Goal: Information Seeking & Learning: Find specific page/section

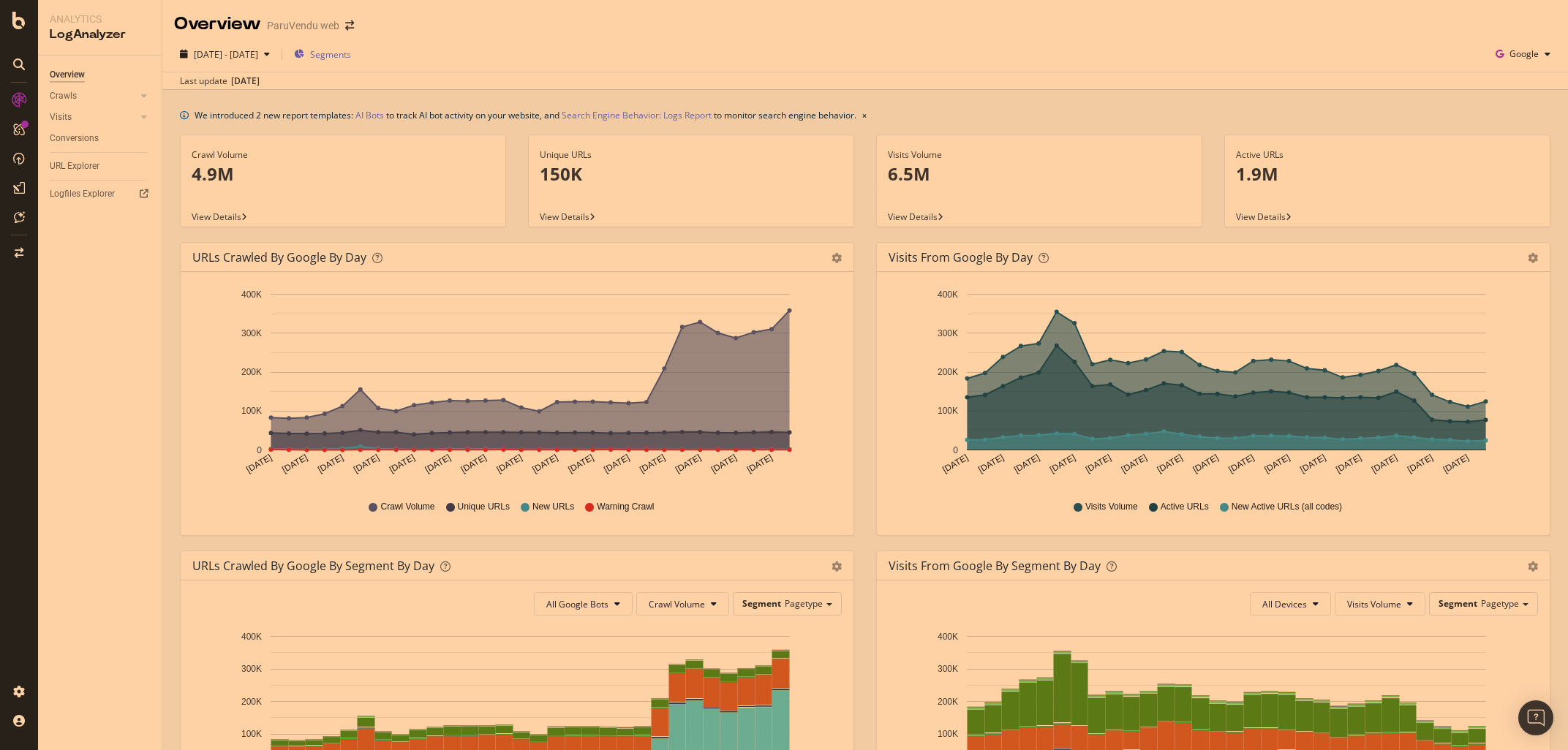
click at [351, 58] on span "Segments" at bounding box center [330, 54] width 41 height 13
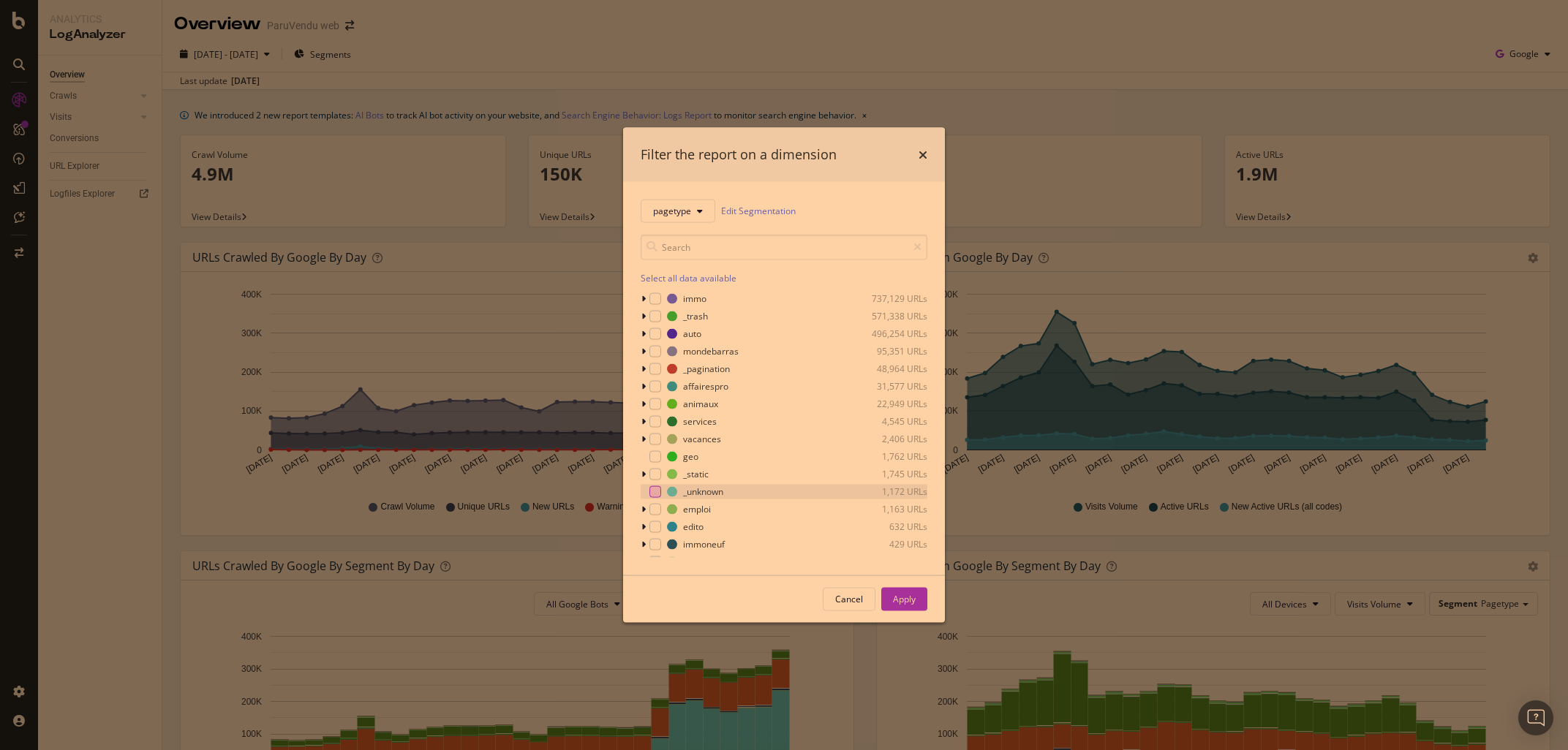
click at [656, 492] on div "modal" at bounding box center [656, 491] width 12 height 12
click at [906, 599] on div "Apply" at bounding box center [904, 599] width 23 height 13
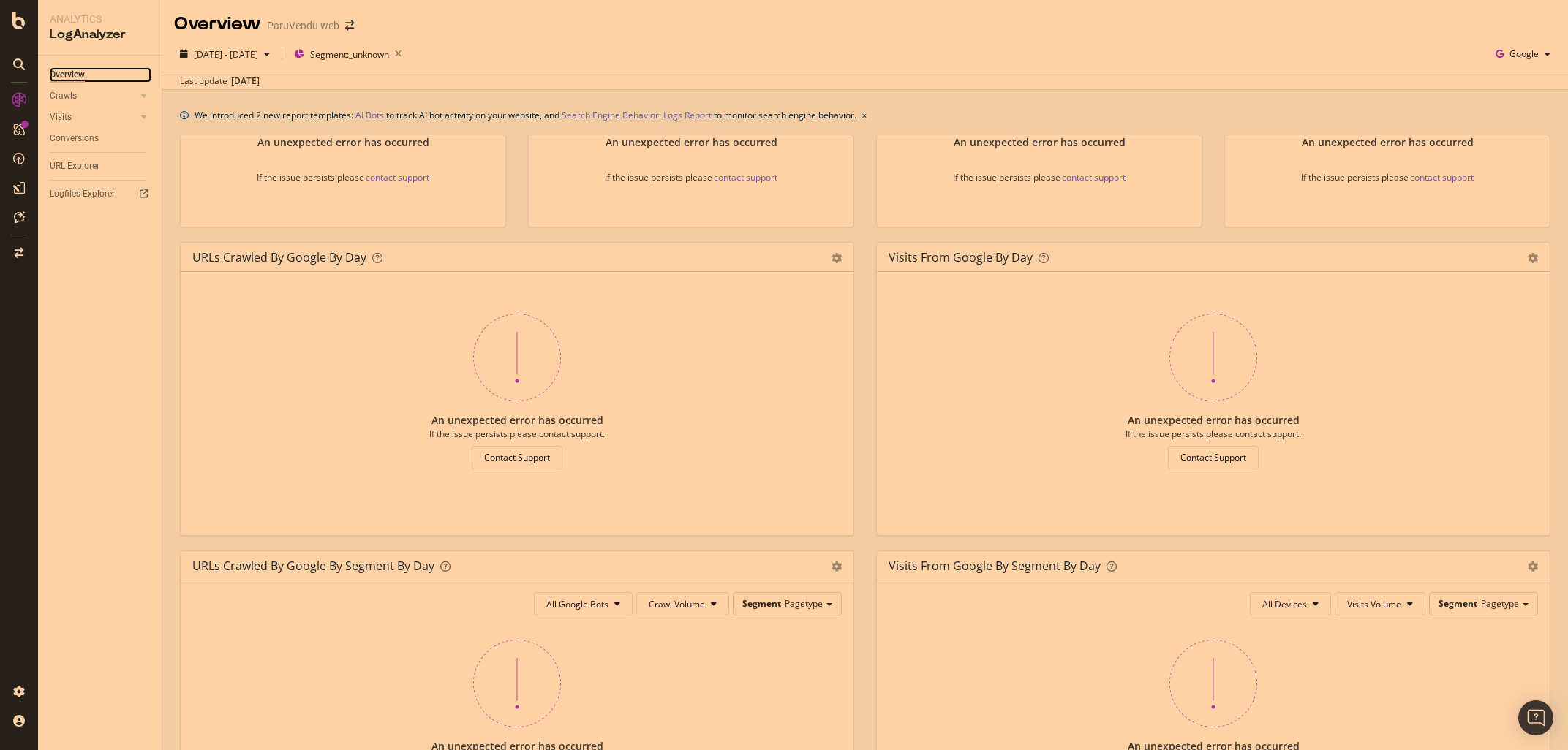
click at [56, 70] on div "Overview" at bounding box center [67, 75] width 35 height 16
click at [408, 51] on icon "button" at bounding box center [398, 54] width 18 height 21
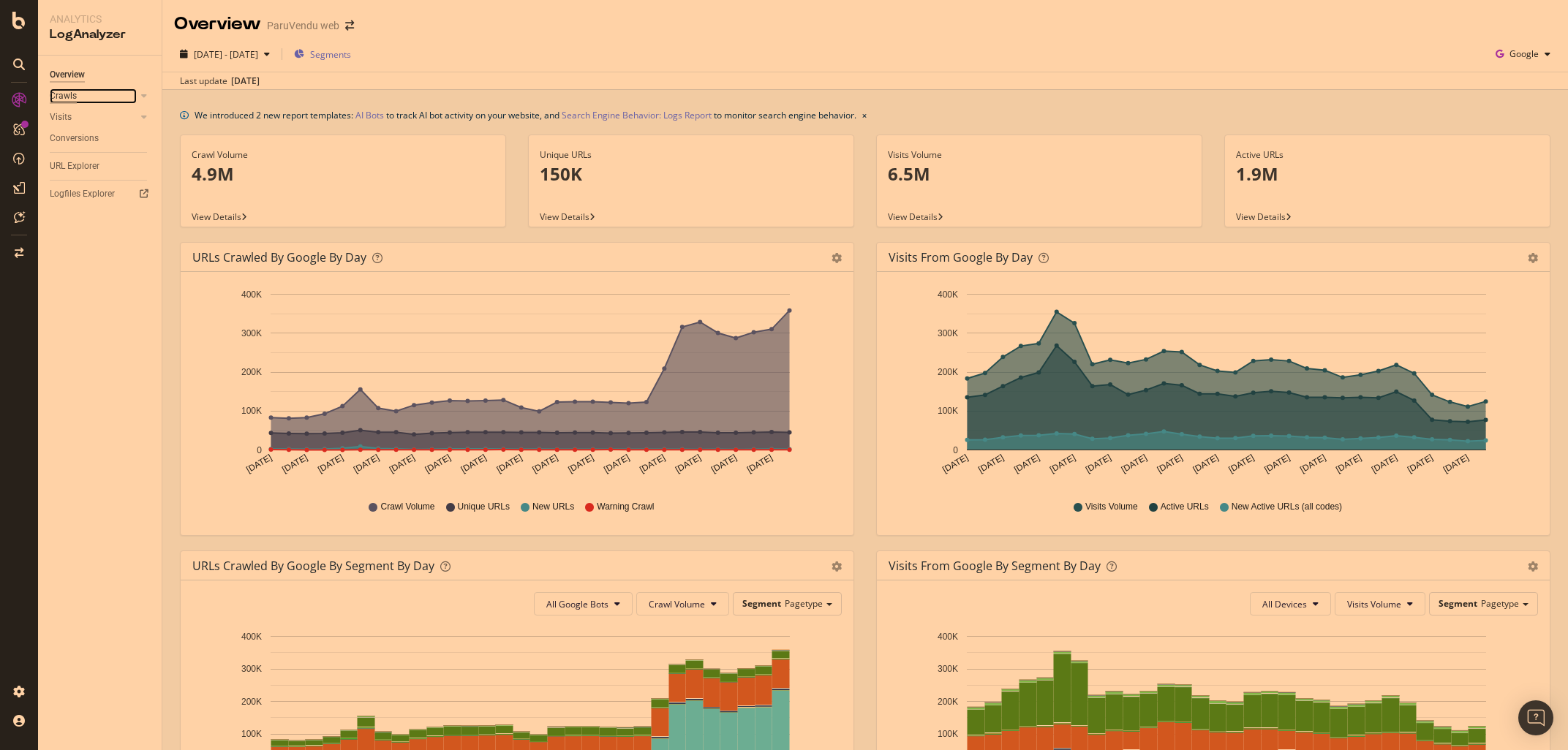
click at [71, 95] on div "Crawls" at bounding box center [63, 96] width 27 height 16
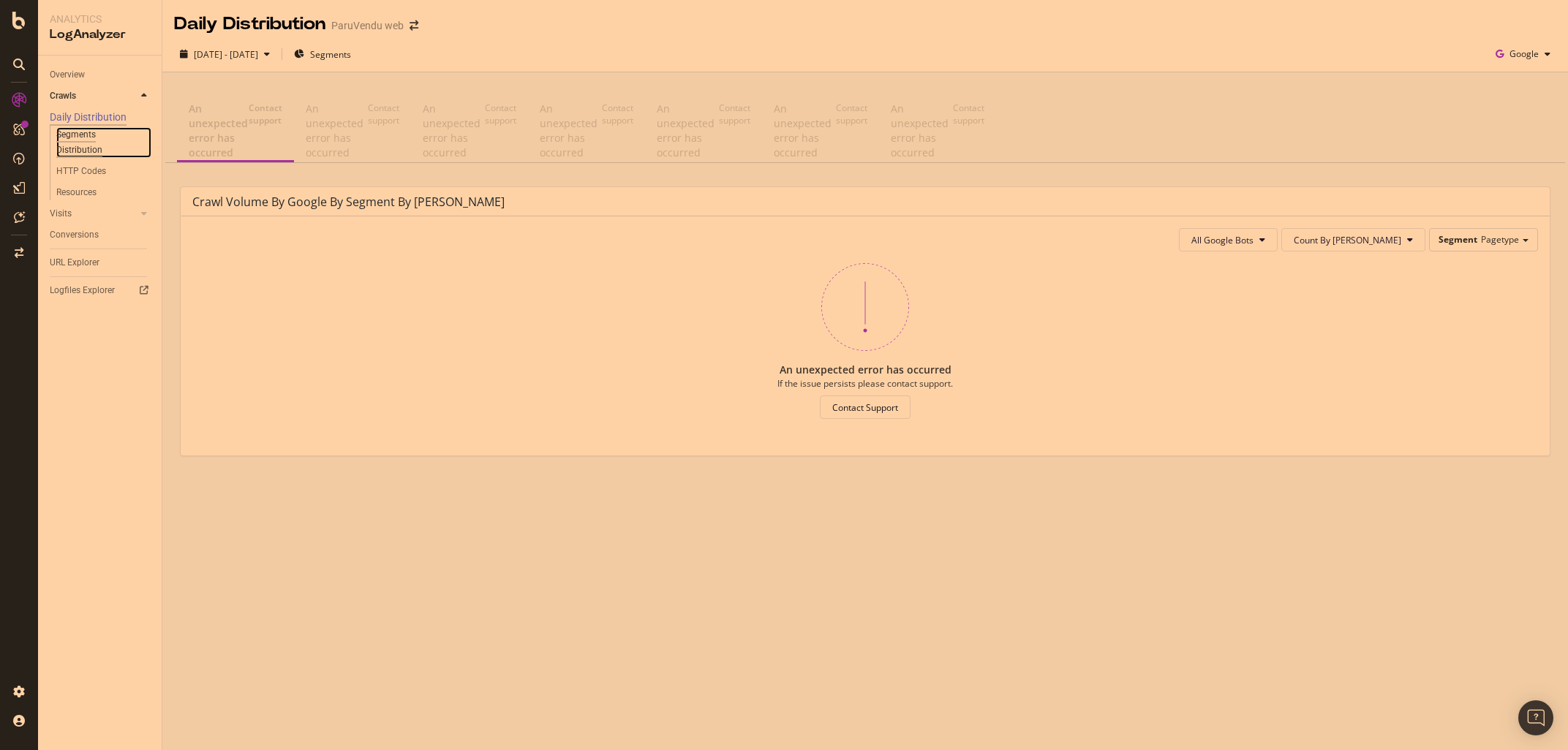
click at [87, 139] on div "Segments Distribution" at bounding box center [97, 143] width 81 height 31
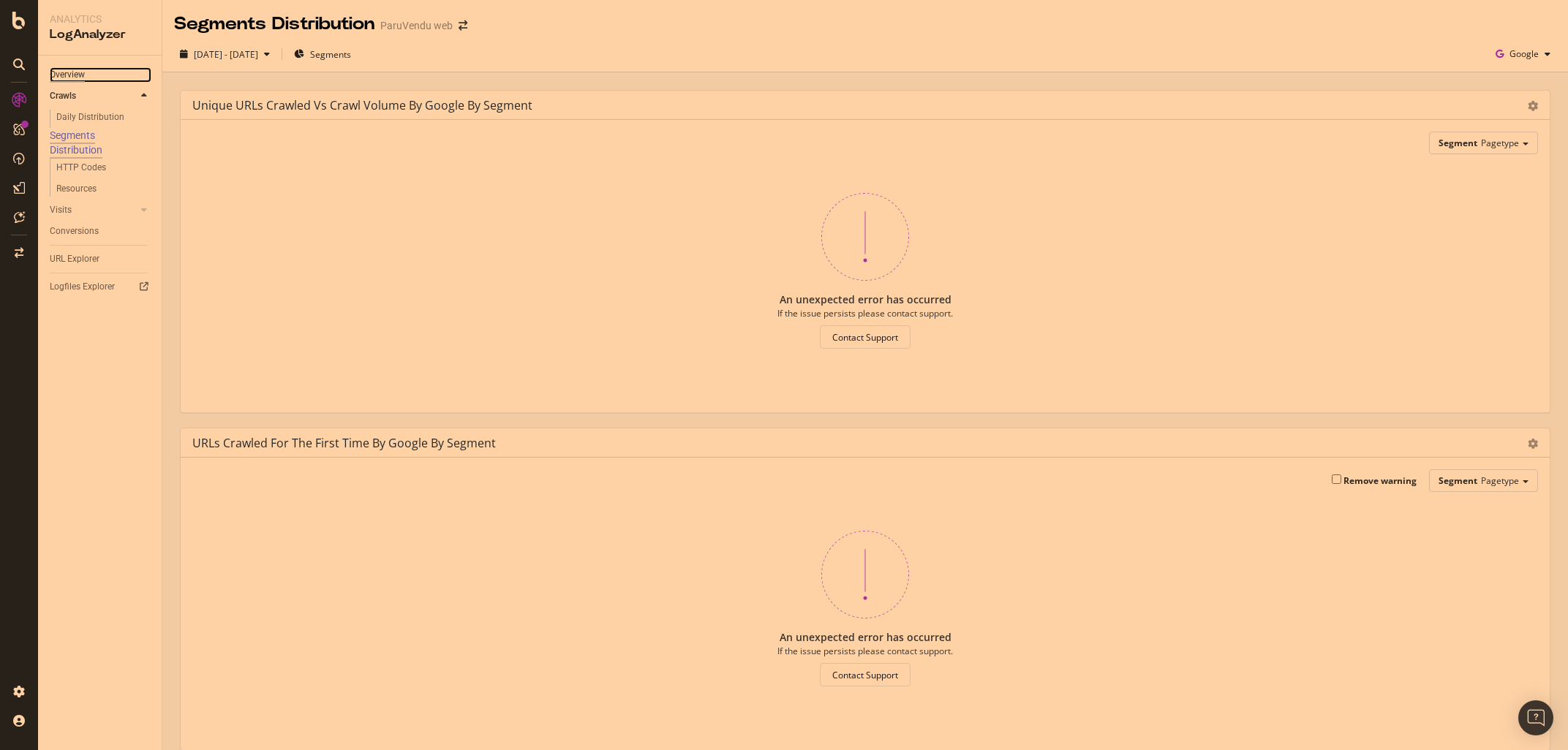
click at [68, 75] on div "Overview" at bounding box center [67, 75] width 35 height 16
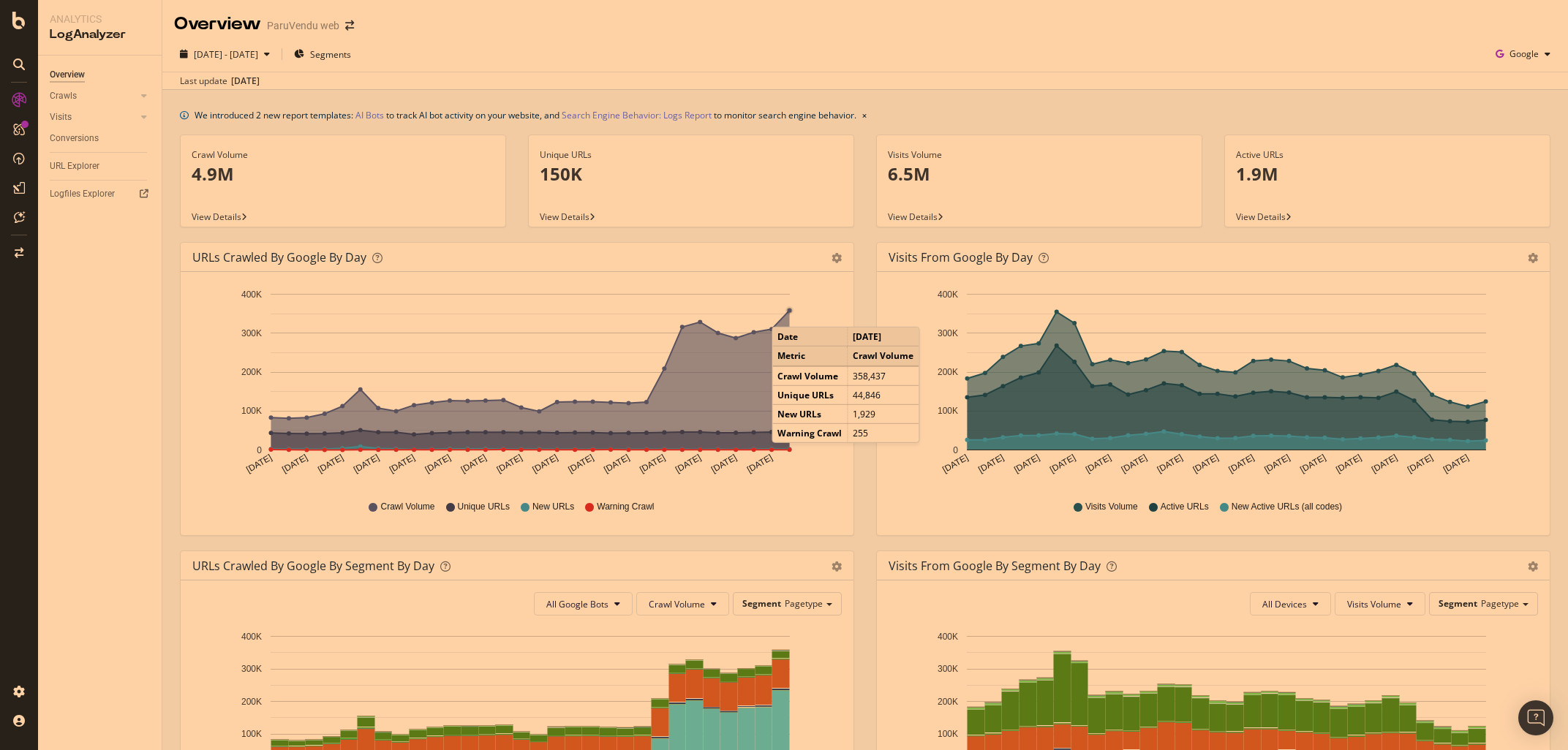
click at [787, 312] on circle "A chart." at bounding box center [790, 310] width 5 height 5
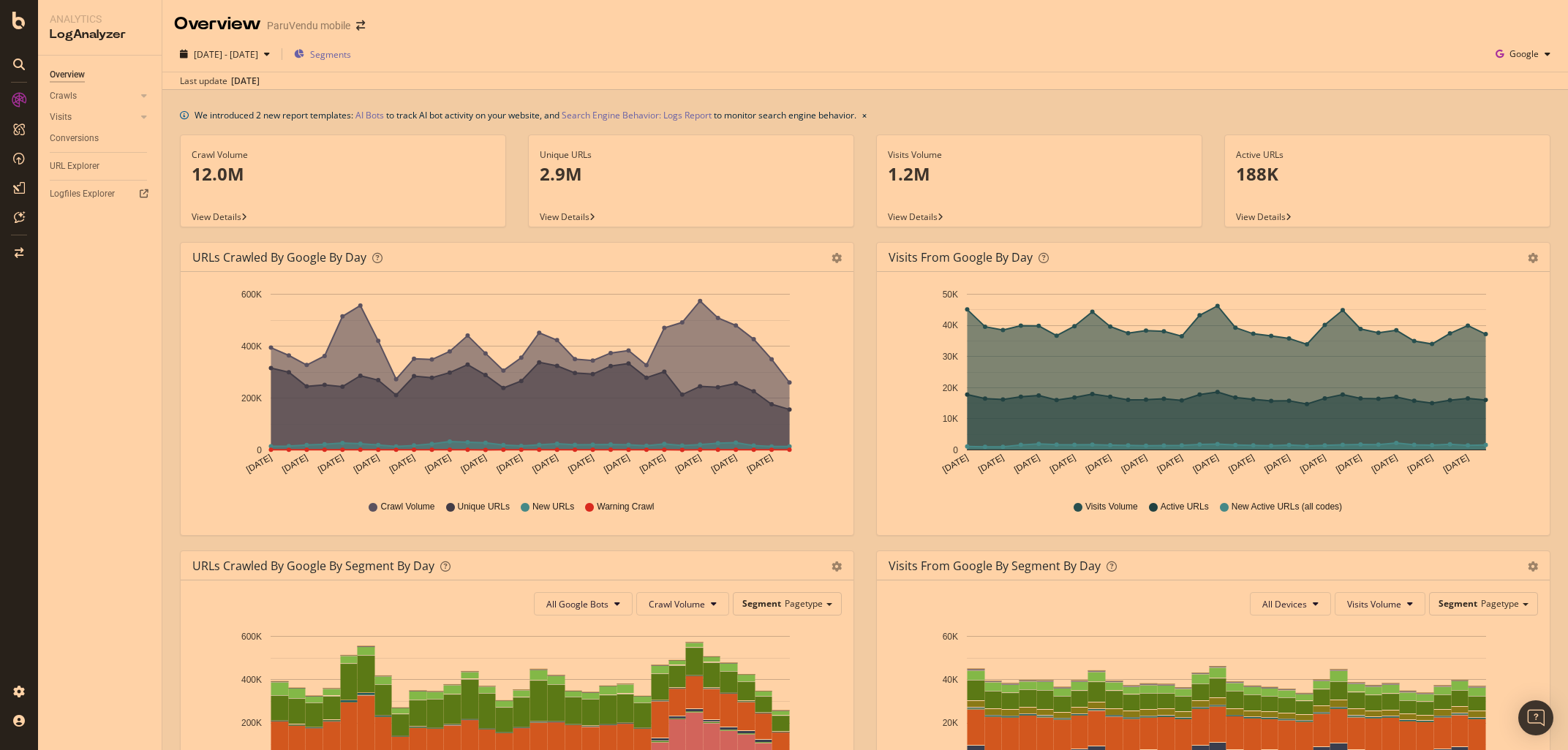
click at [351, 55] on span "Segments" at bounding box center [330, 54] width 41 height 13
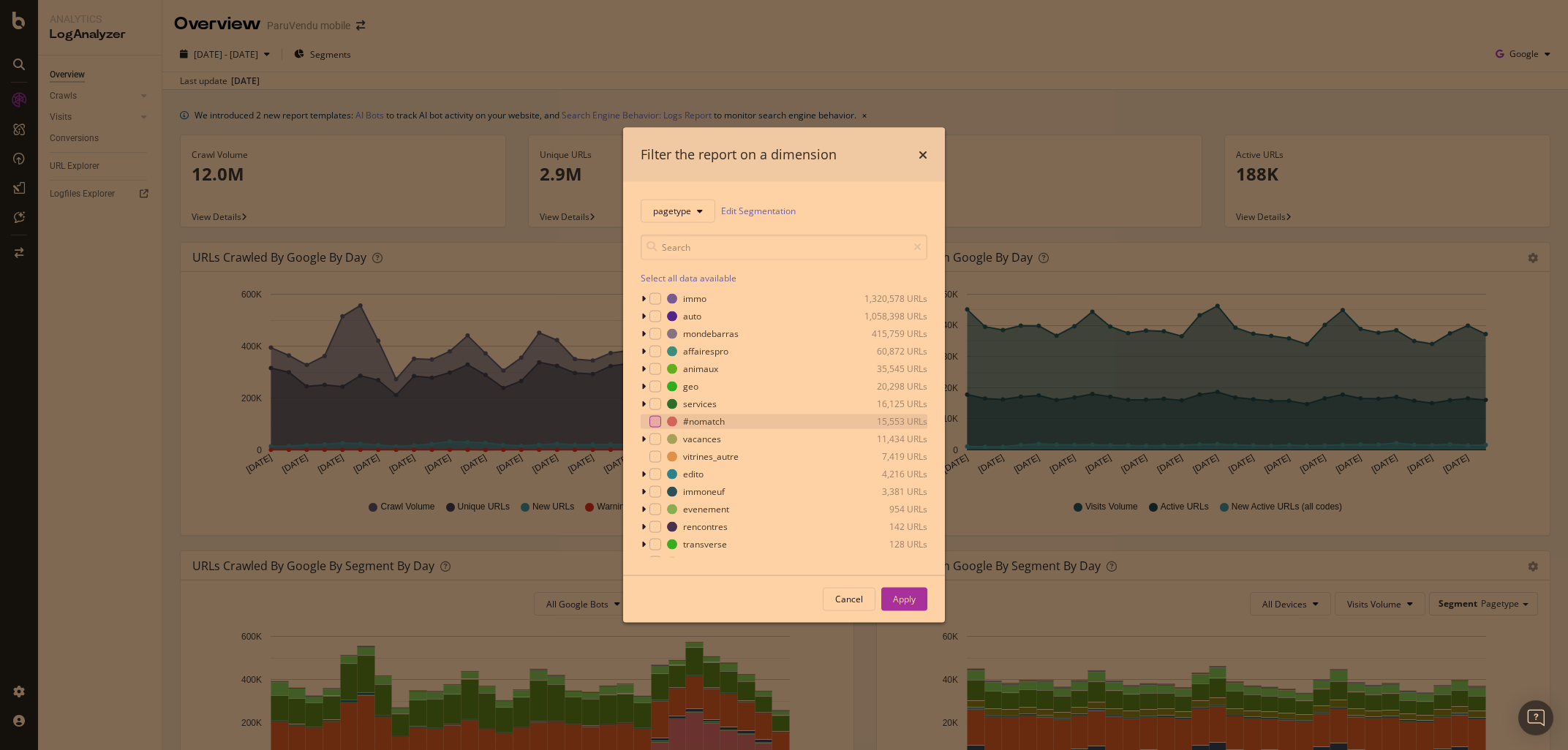
click at [652, 420] on div "modal" at bounding box center [656, 421] width 12 height 12
click at [901, 601] on div "Apply" at bounding box center [904, 599] width 23 height 13
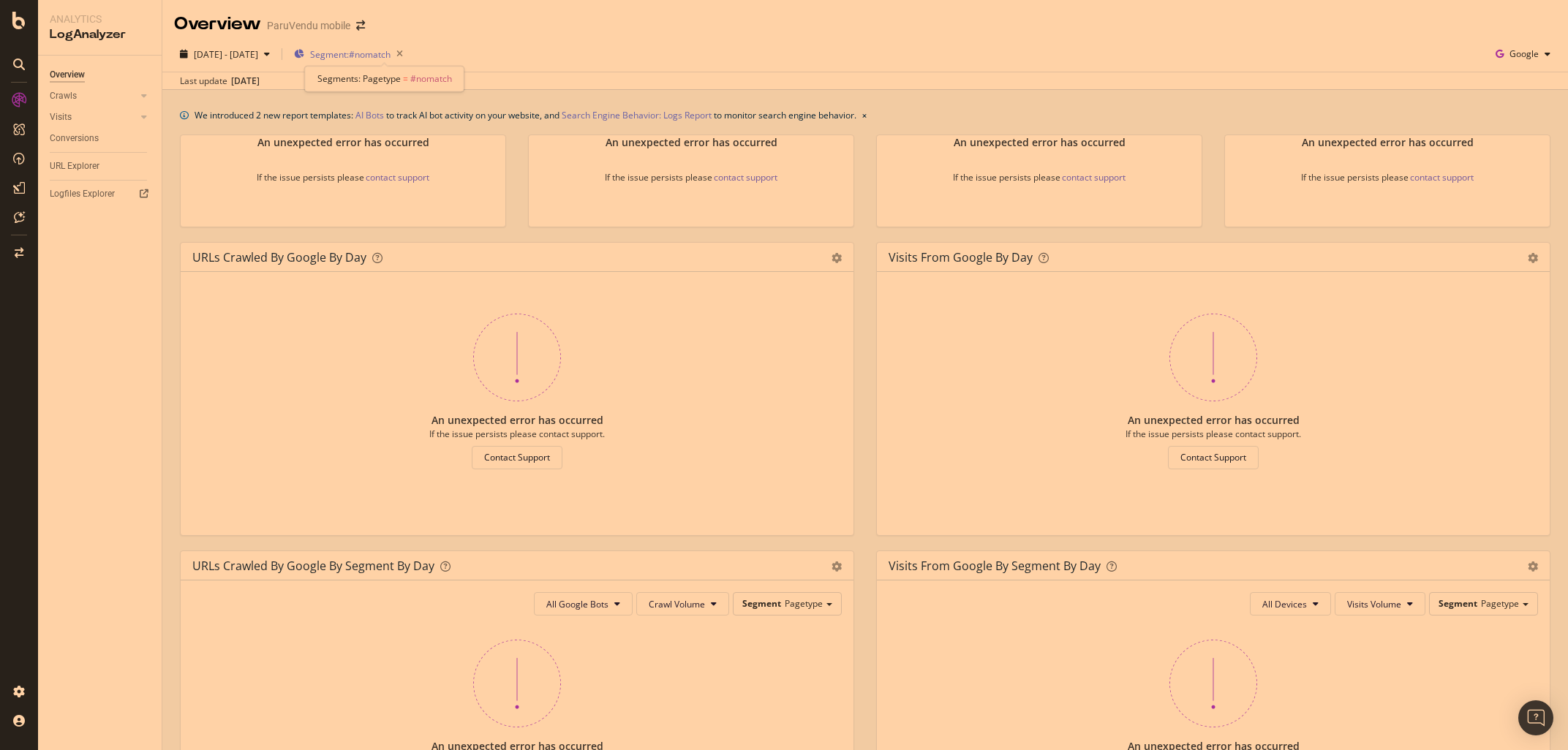
click at [389, 55] on span "Segment: #nomatch" at bounding box center [350, 54] width 81 height 13
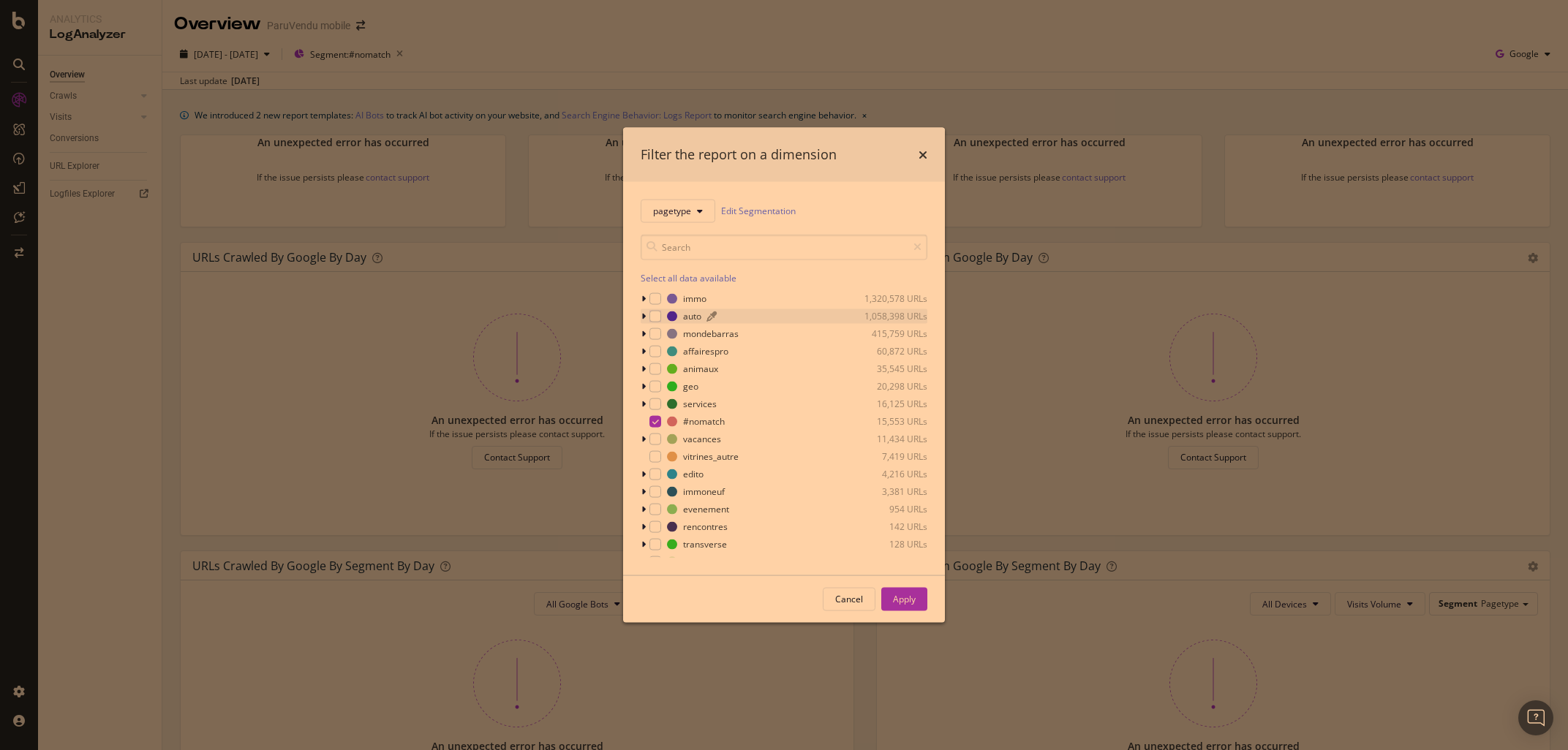
click at [689, 317] on div "auto" at bounding box center [692, 316] width 18 height 13
click at [703, 329] on div "accessoires" at bounding box center [698, 329] width 48 height 13
drag, startPoint x: 654, startPoint y: 315, endPoint x: 779, endPoint y: 408, distance: 155.8
click at [656, 316] on div "modal" at bounding box center [656, 316] width 12 height 12
drag, startPoint x: 909, startPoint y: 600, endPoint x: 858, endPoint y: 590, distance: 52.0
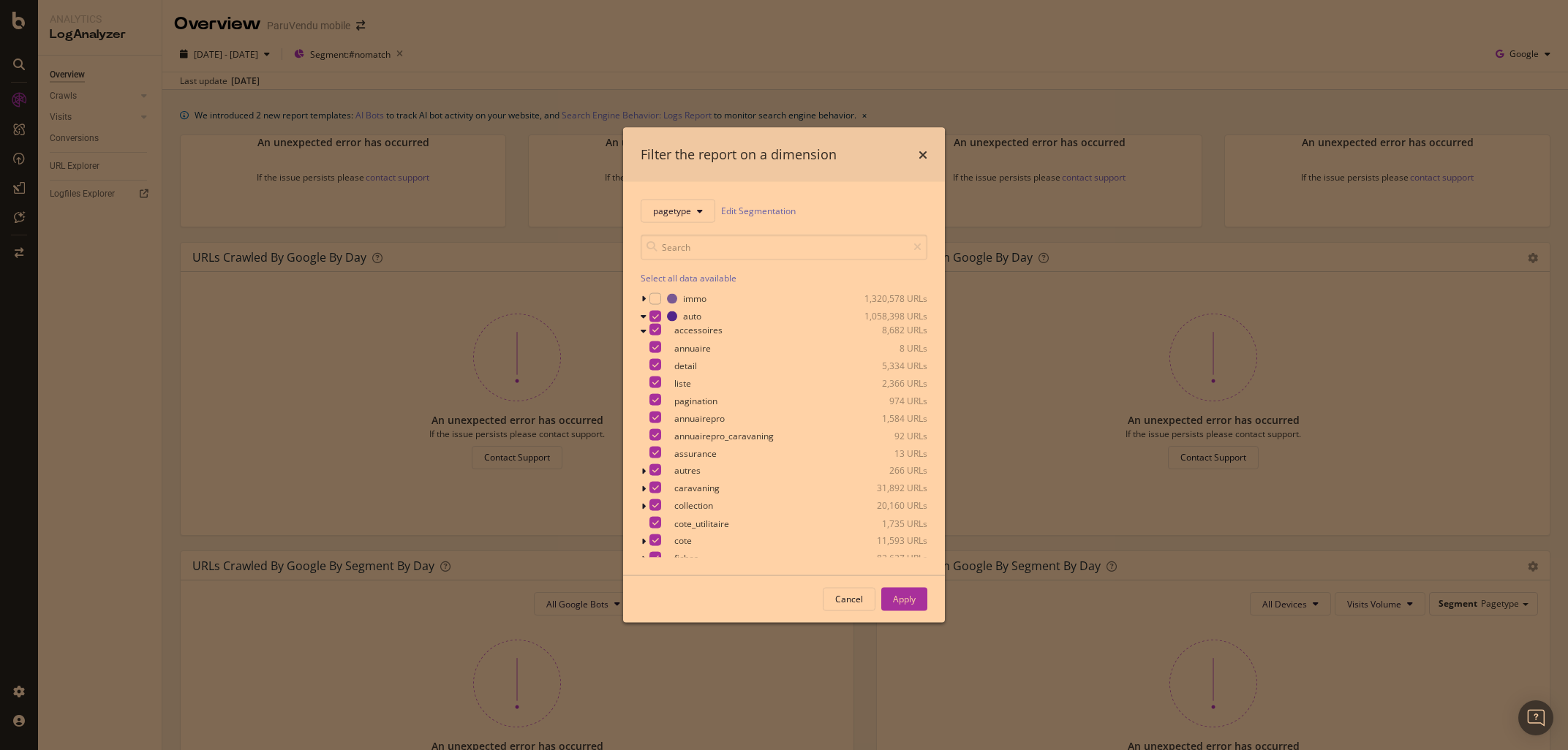
click at [908, 598] on div "Apply" at bounding box center [904, 599] width 23 height 13
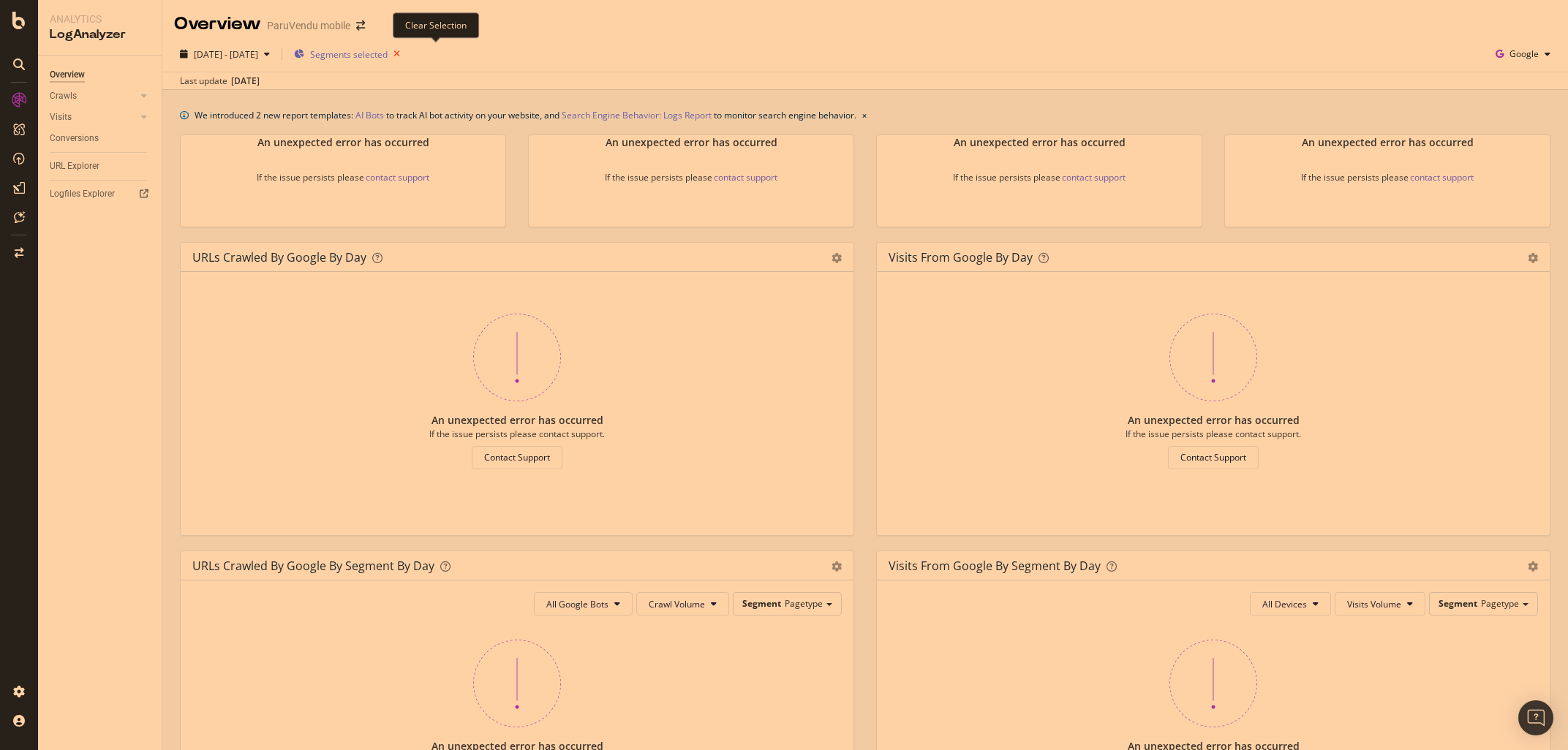
click at [406, 52] on icon "button" at bounding box center [397, 54] width 18 height 21
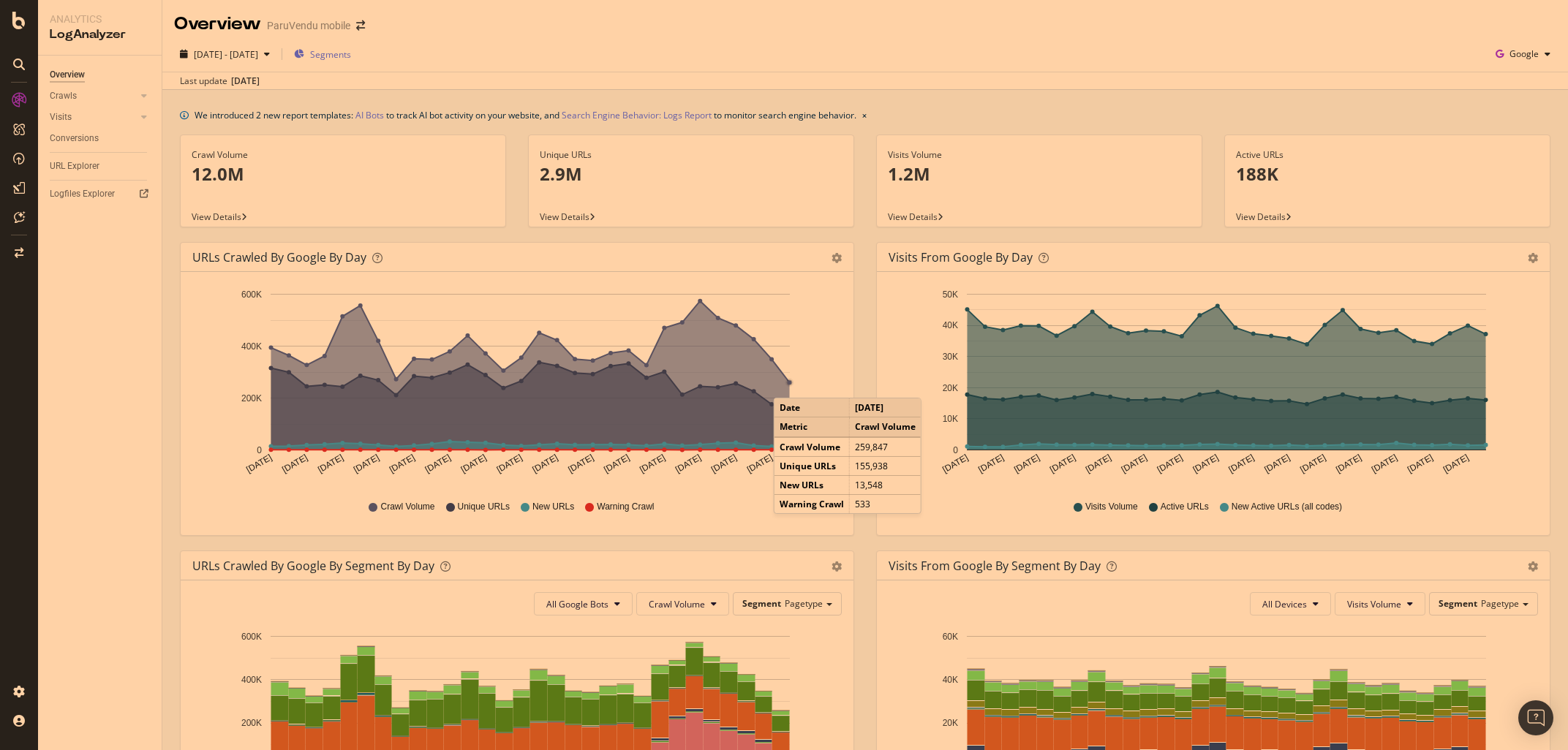
click at [789, 384] on circle "A chart." at bounding box center [790, 383] width 4 height 4
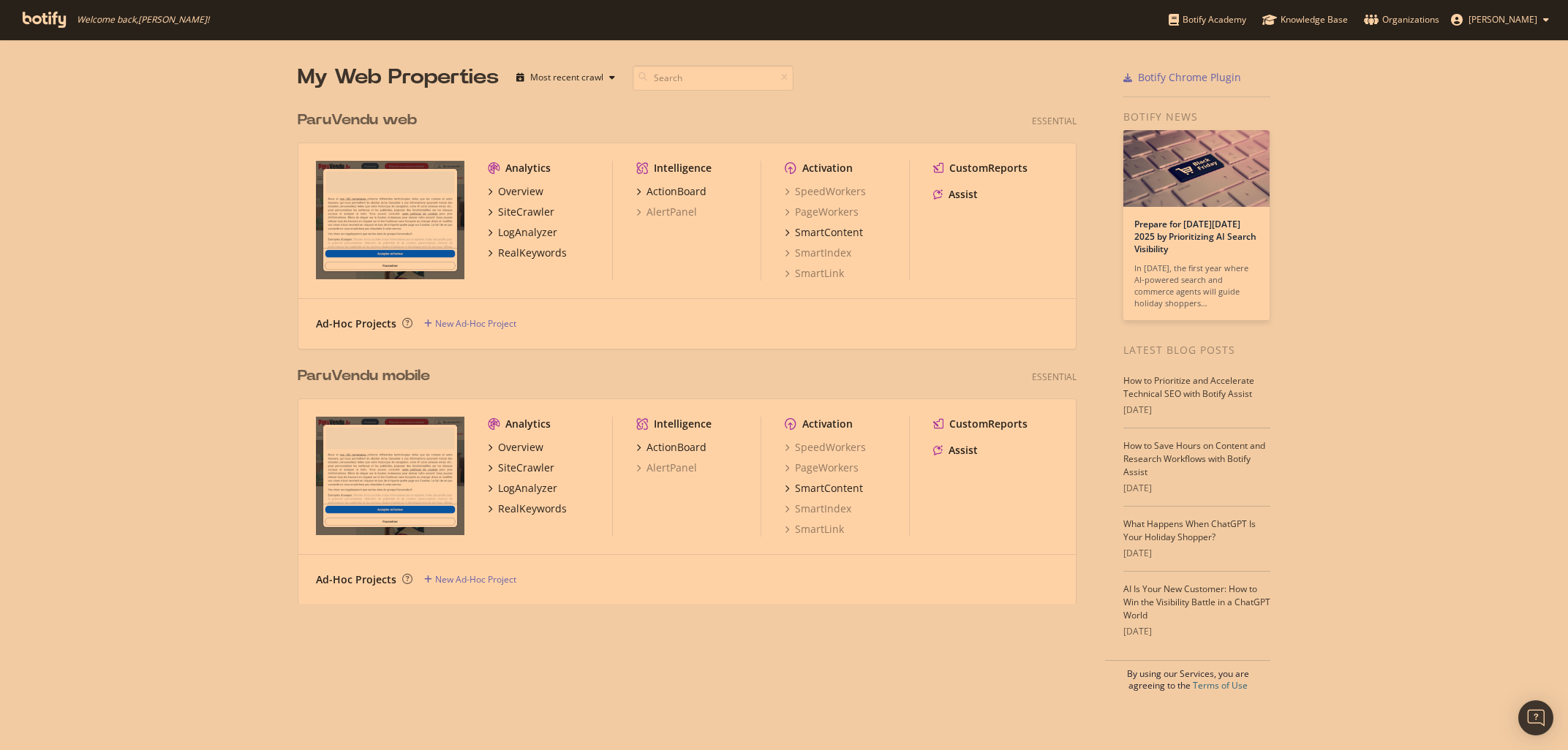
scroll to position [750, 1568]
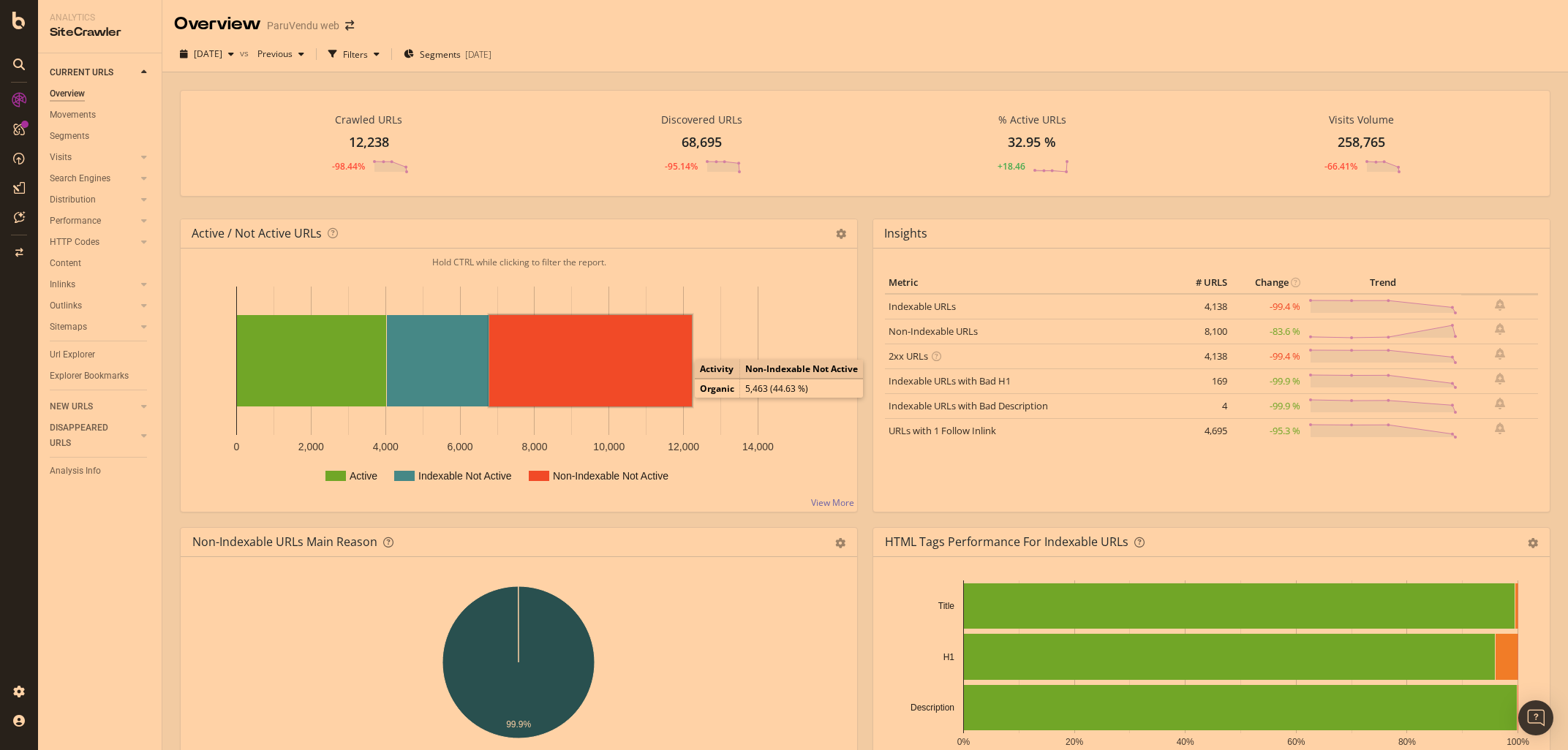
click at [645, 370] on rect "A chart." at bounding box center [590, 361] width 203 height 92
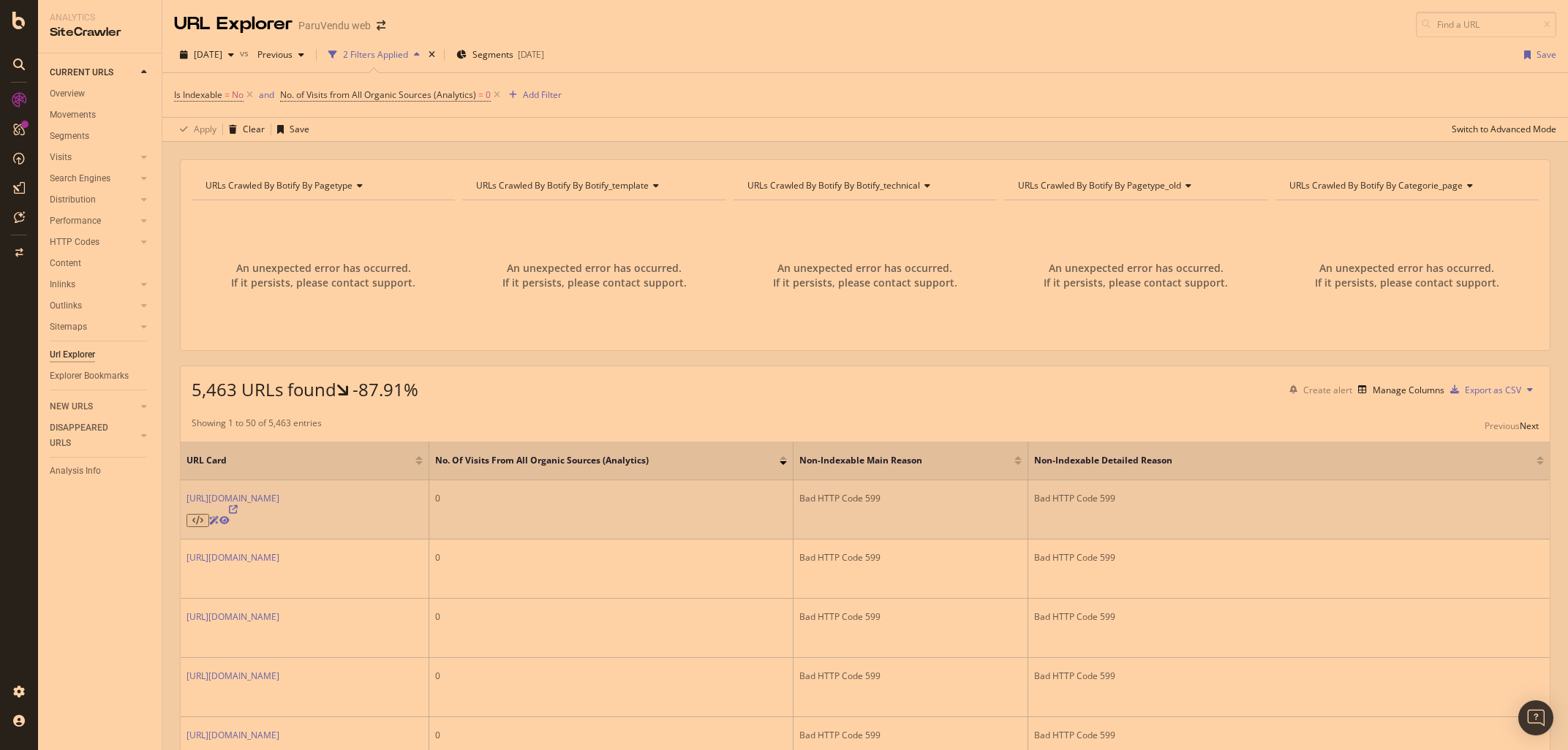
drag, startPoint x: 182, startPoint y: 490, endPoint x: 518, endPoint y: 493, distance: 336.0
click at [429, 493] on td "https://www.paruvendu.fr/n/programme-immobilier-neuf/poitou-charentes/?p=5" at bounding box center [305, 510] width 249 height 59
copy link "https://www.paruvendu.fr/n/programme-immobilier-neuf/poitou-charentes/?p=5"
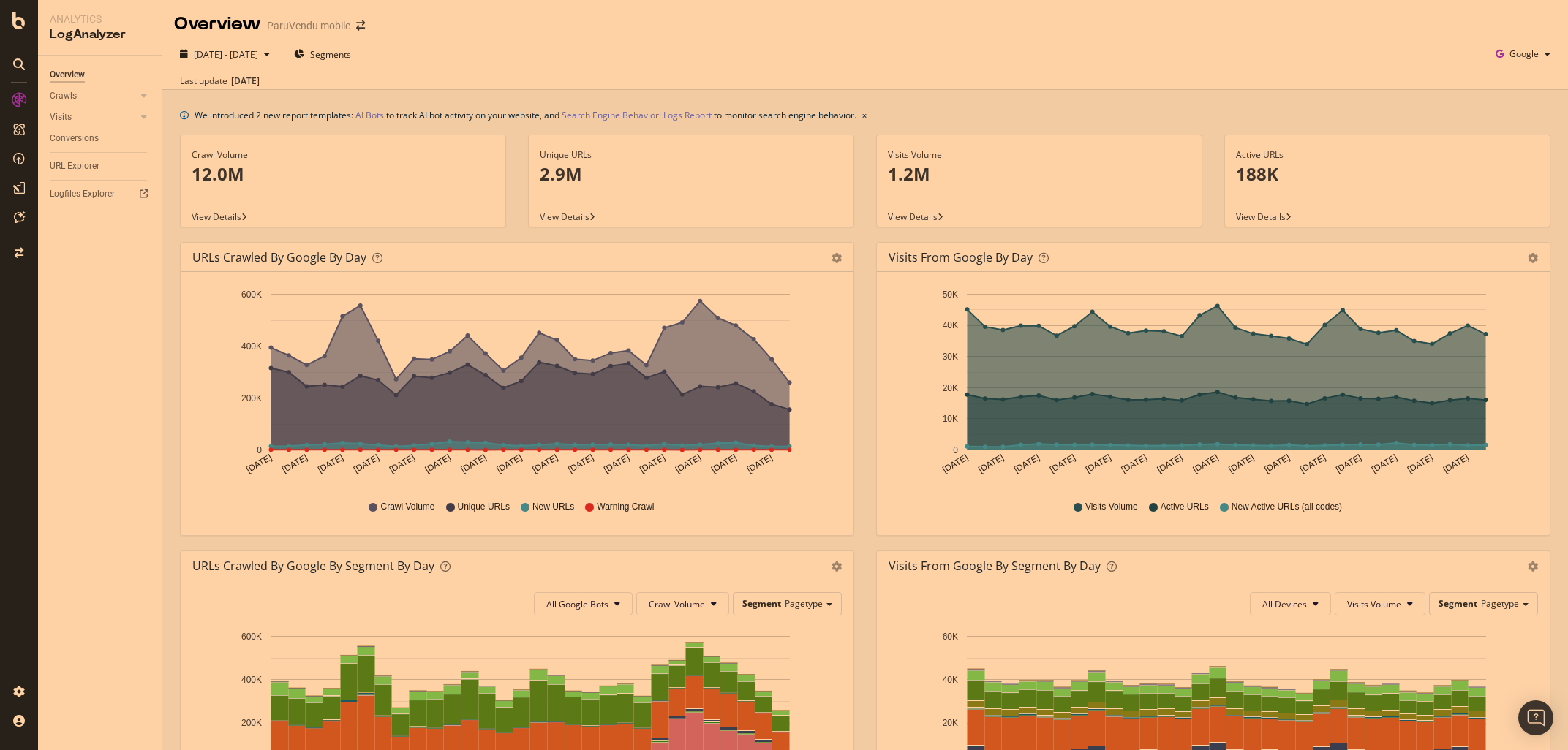
click at [357, 22] on div "Overview ParuVendu mobile" at bounding box center [277, 24] width 206 height 25
click at [361, 27] on icon "arrow-right-arrow-left" at bounding box center [360, 26] width 9 height 10
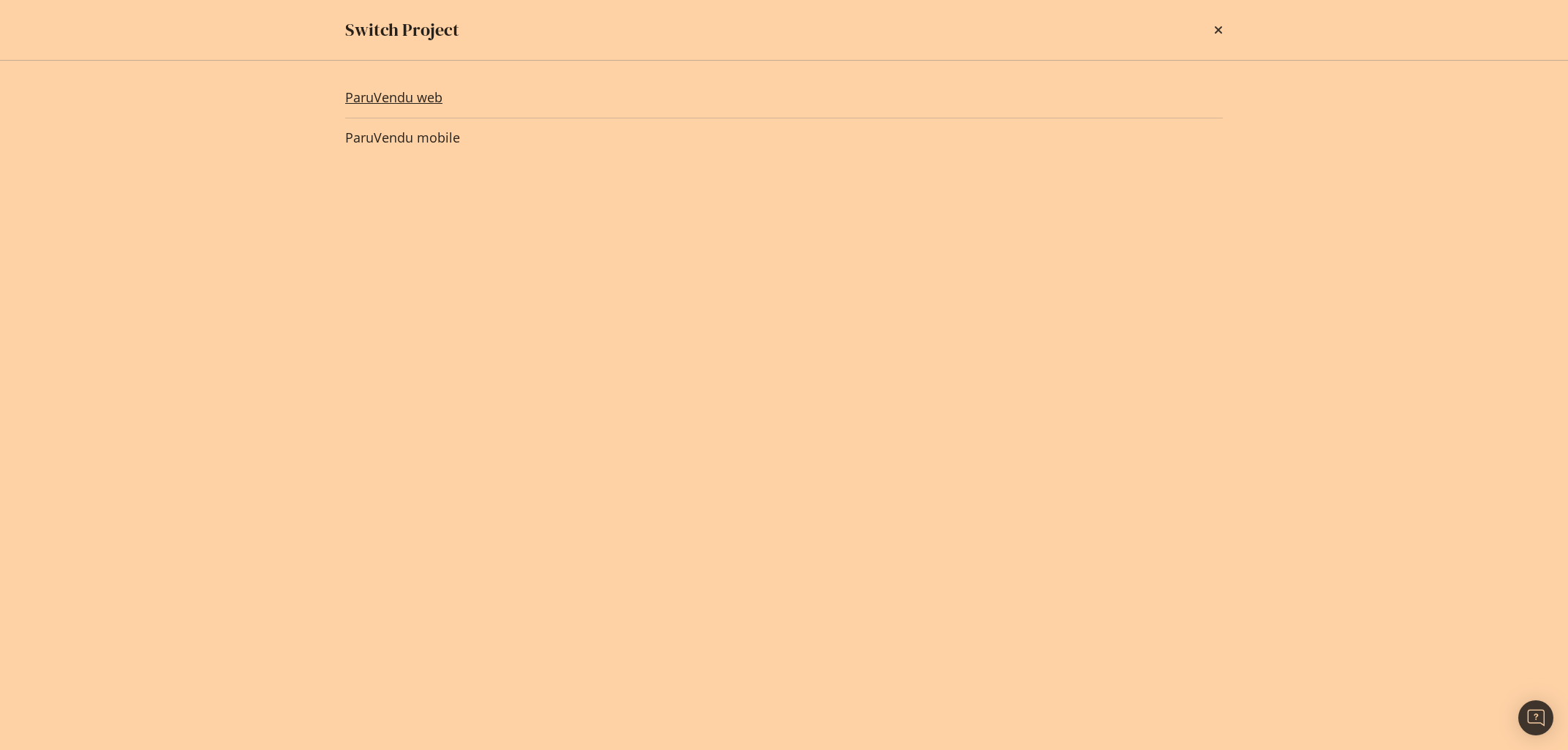
click at [403, 95] on link "ParuVendu web" at bounding box center [394, 98] width 97 height 16
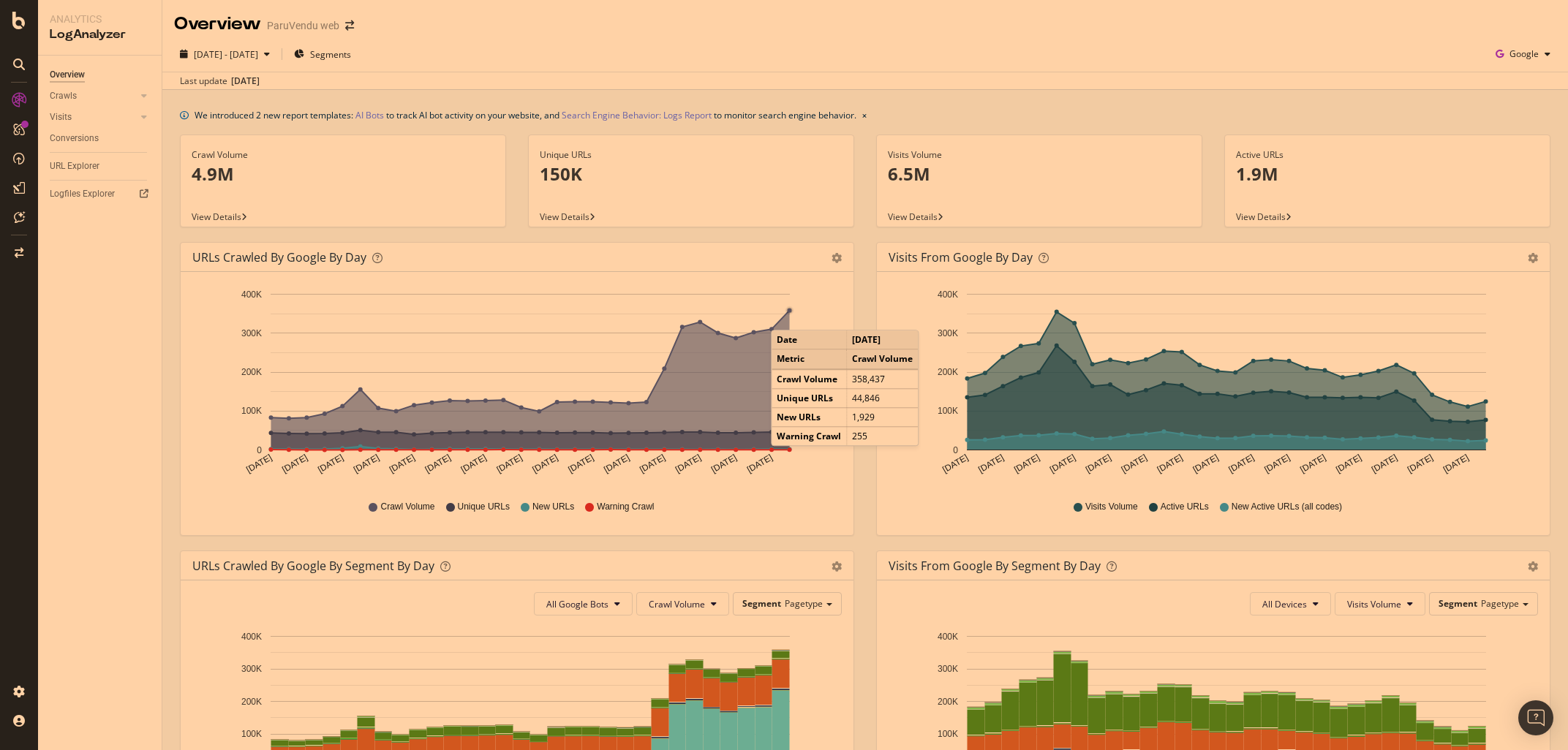
click at [787, 316] on icon "A chart." at bounding box center [531, 380] width 519 height 140
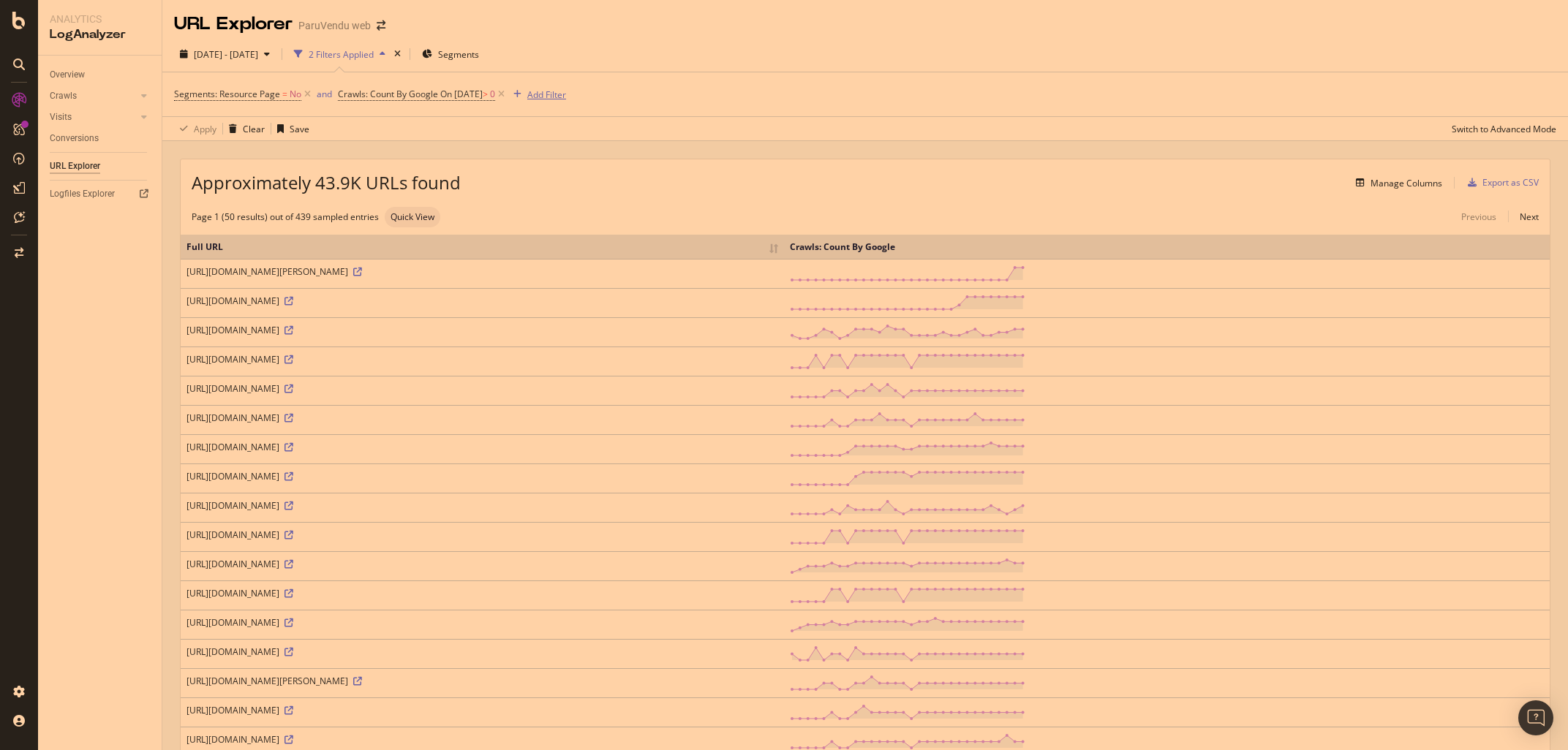
click at [566, 96] on div "Add Filter" at bounding box center [547, 95] width 38 height 13
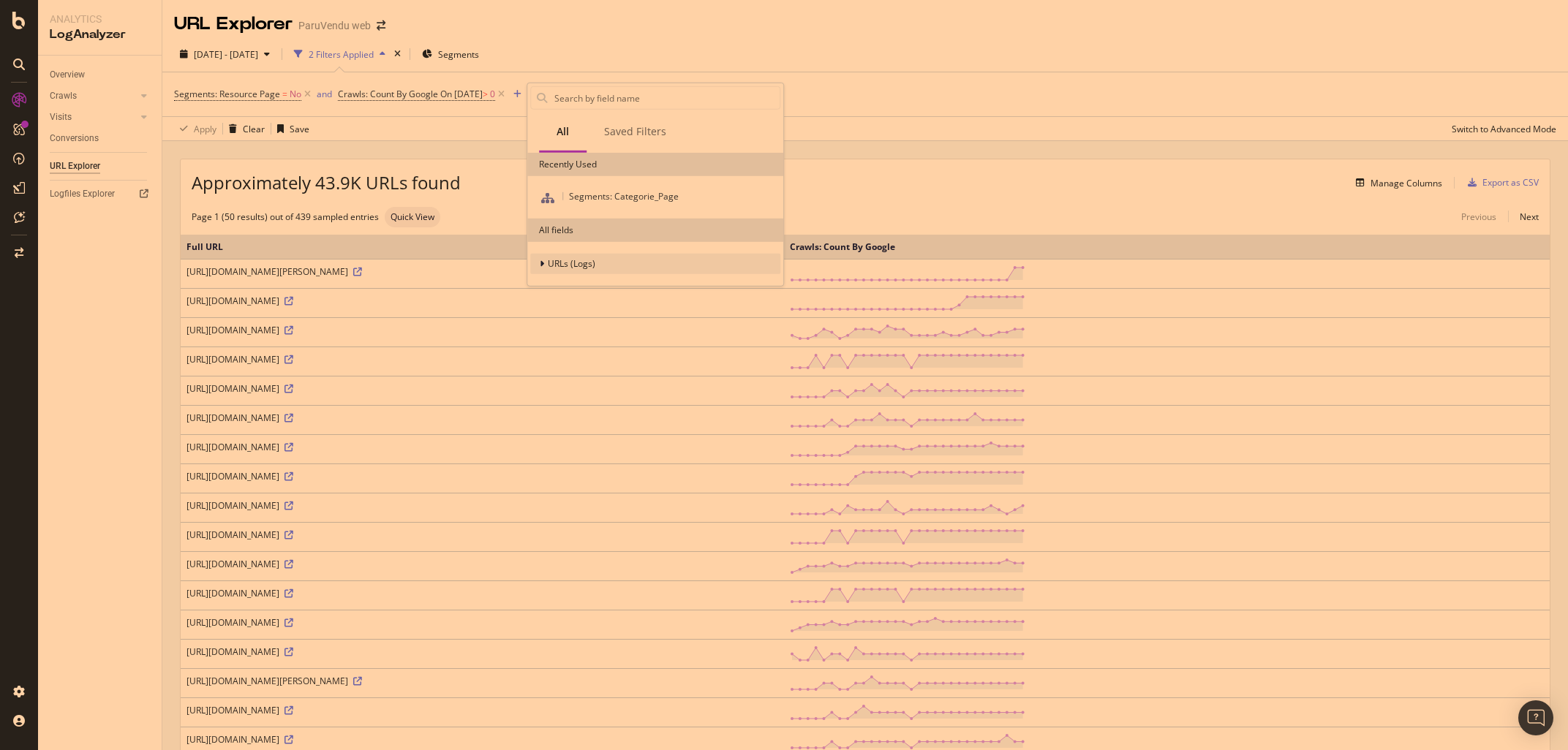
click at [574, 263] on span "URLs (Logs)" at bounding box center [571, 263] width 47 height 13
click at [574, 283] on span "URL Scheme" at bounding box center [582, 284] width 51 height 13
click at [601, 303] on span "Full URL" at bounding box center [602, 303] width 32 height 13
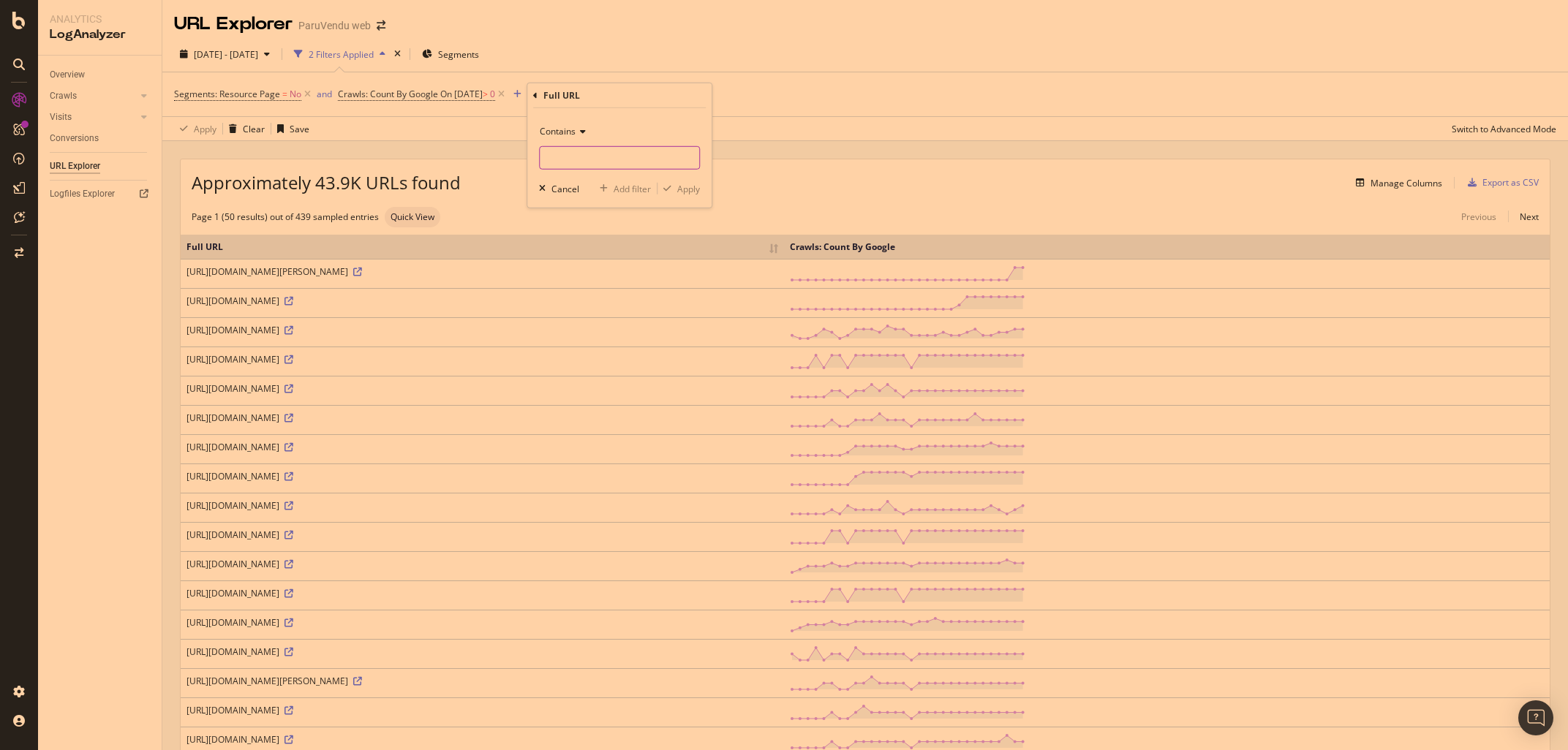
click at [588, 155] on input "text" at bounding box center [619, 158] width 159 height 24
paste input "https://app.oncrawl.com/dashboard/data-explorer?crawl=68d6b8638f31e7963dfbf6fc&…"
drag, startPoint x: 582, startPoint y: 160, endPoint x: 453, endPoint y: 153, distance: 129.2
click at [539, 153] on input "https://app.oncrawl.com/dashboard/data-explorer?crawl=68d6b8638f31e7963dfbf6fc&…" at bounding box center [608, 158] width 138 height 24
type input "https://app.oncrawl.com/dashboard/data-explorer?crawl=68d6b8638f31e7963dfbf6fc&…"
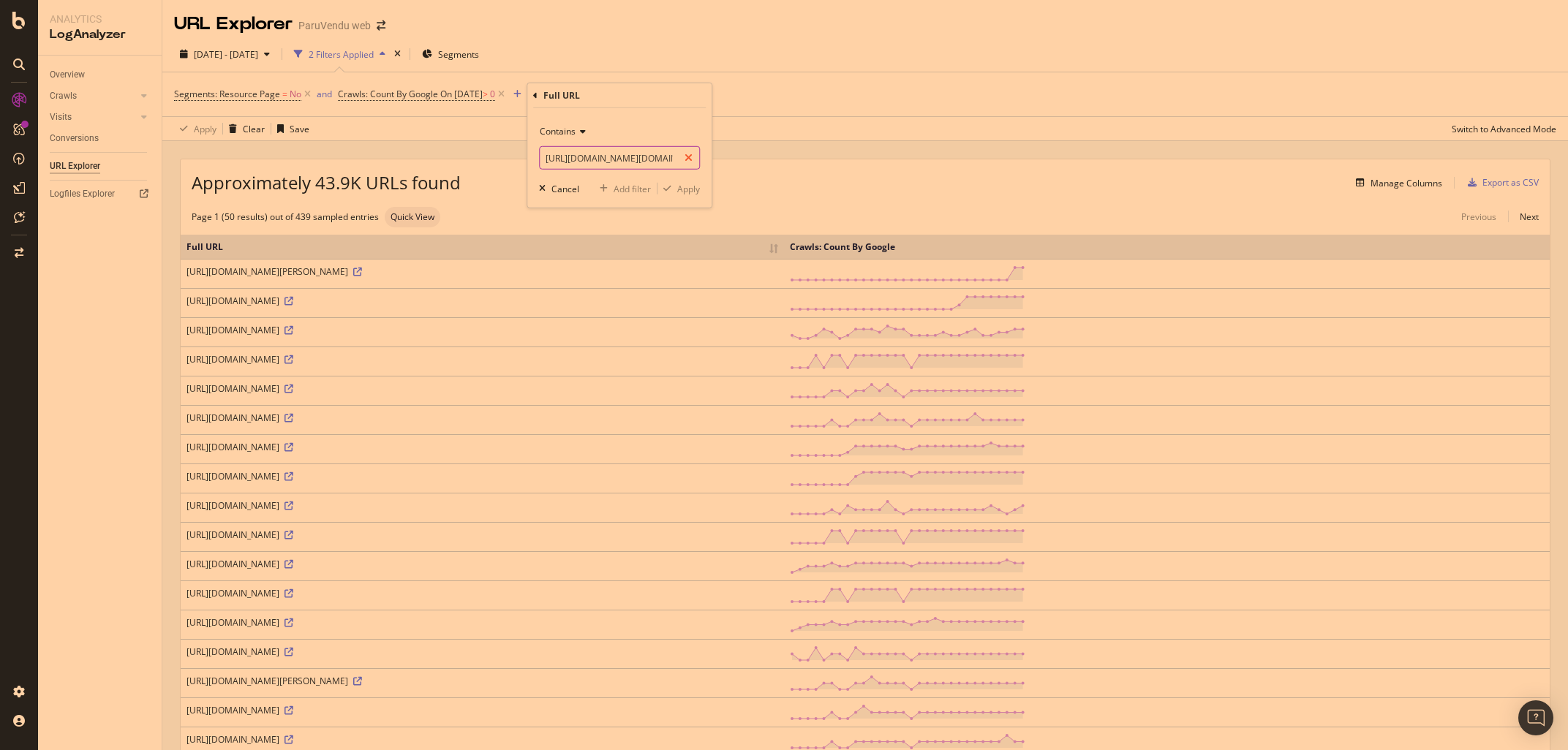
click at [687, 156] on icon at bounding box center [688, 158] width 8 height 10
click at [580, 163] on input "text" at bounding box center [619, 158] width 159 height 24
paste input "https://www.paruvendu.fr/infoscommunfo/lienspartenaires/charge"
type input "https://www.paruvendu.fr/infoscommunfo/lienspartenaires/charge"
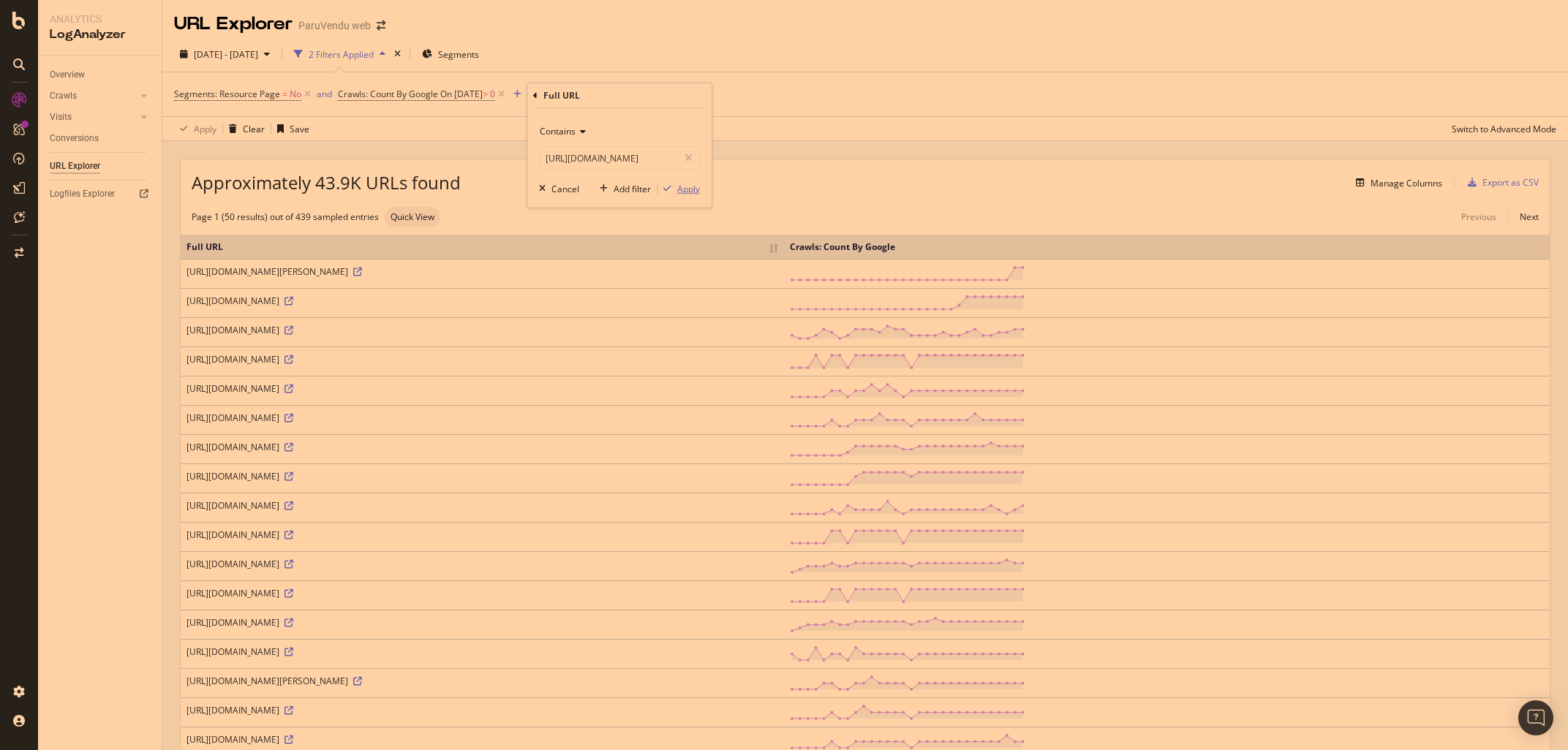
drag, startPoint x: 684, startPoint y: 190, endPoint x: 693, endPoint y: 173, distance: 19.2
click at [683, 187] on div "Apply" at bounding box center [688, 188] width 23 height 13
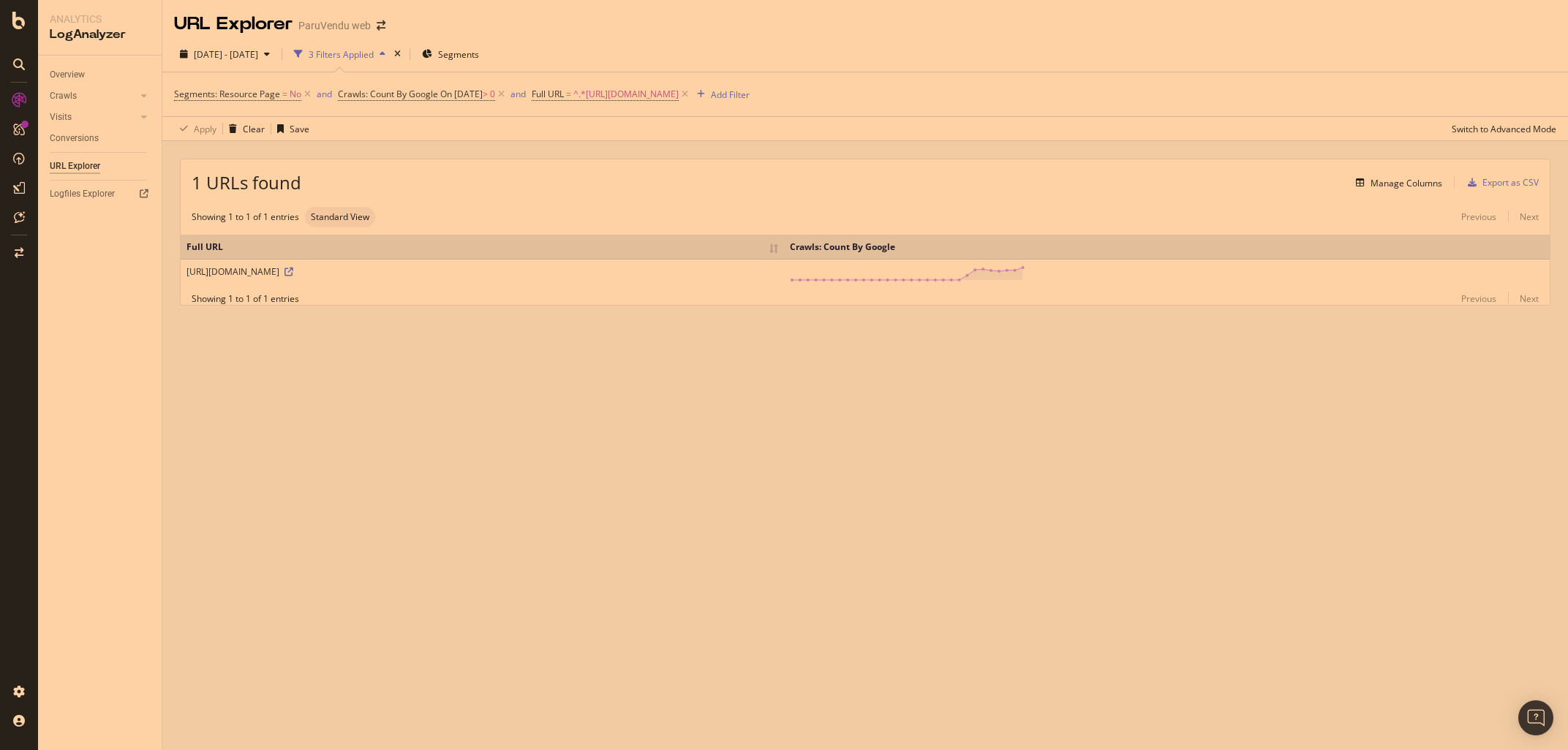
drag, startPoint x: 373, startPoint y: 411, endPoint x: 601, endPoint y: 336, distance: 240.0
click at [374, 411] on div "URL Explorer ParuVendu web 2025 Aug. 31st - Sep. 29th 3 Filters Applied Segment…" at bounding box center [865, 375] width 1406 height 750
click at [1063, 352] on div "1 URLs found Manage Columns Export as CSV Showing 1 to 1 of 1 entries Standard …" at bounding box center [865, 249] width 1406 height 216
